Goal: Check status: Check status

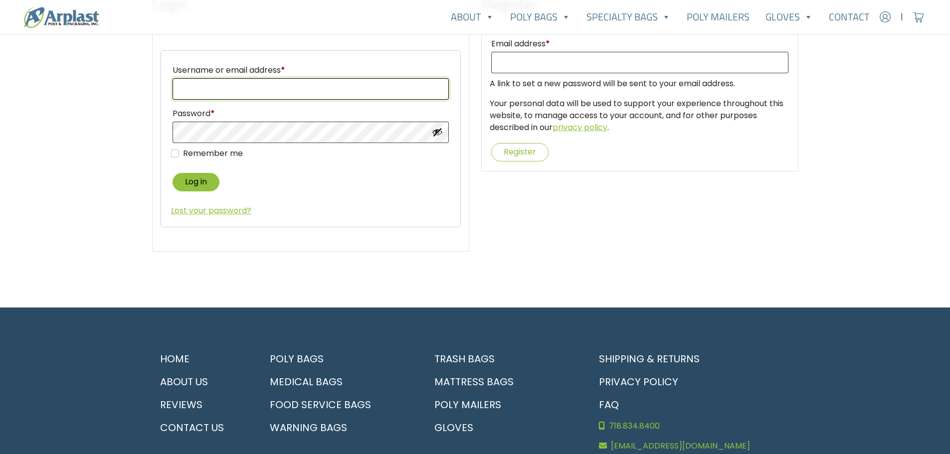
type input "yerusha@alluregemsllc.com"
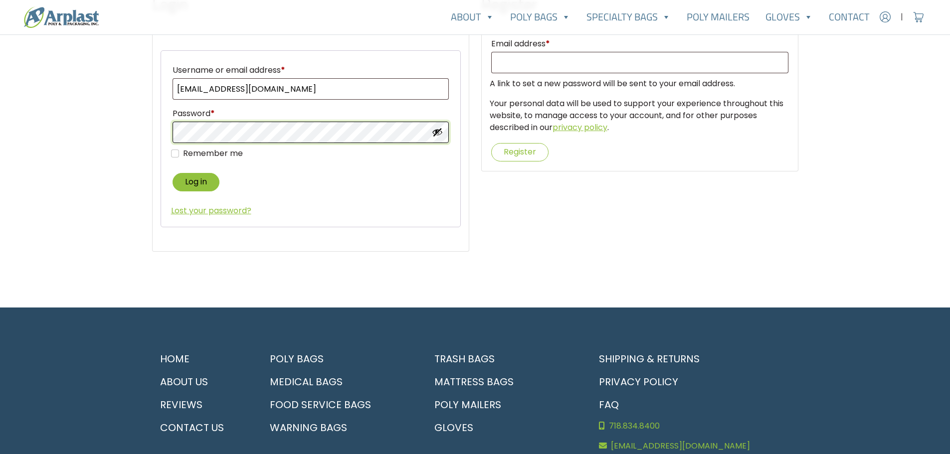
type input "yerusha@alluregemsllc.com"
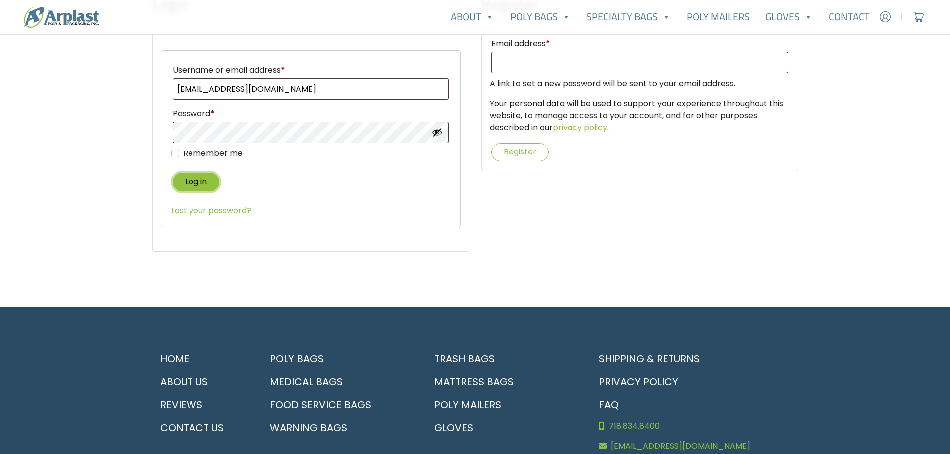
click at [192, 184] on button "Log in" at bounding box center [195, 182] width 47 height 18
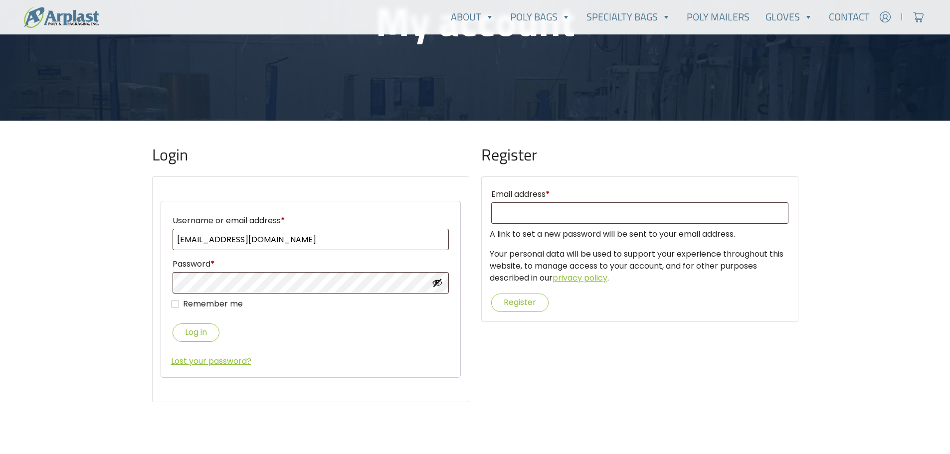
scroll to position [150, 0]
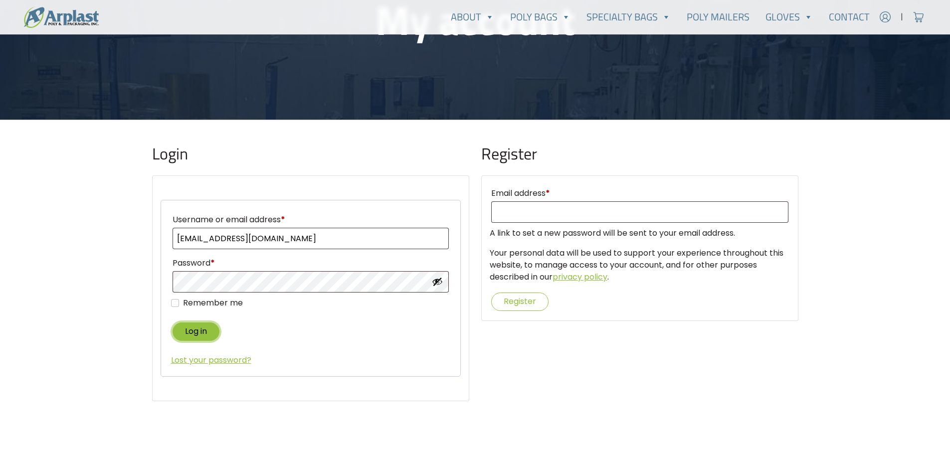
click at [202, 335] on button "Log in" at bounding box center [195, 332] width 47 height 18
